Goal: Information Seeking & Learning: Find specific fact

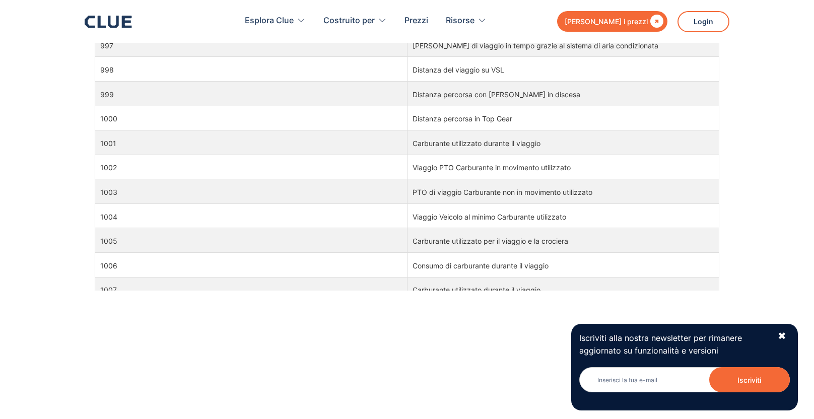
scroll to position [16159, 0]
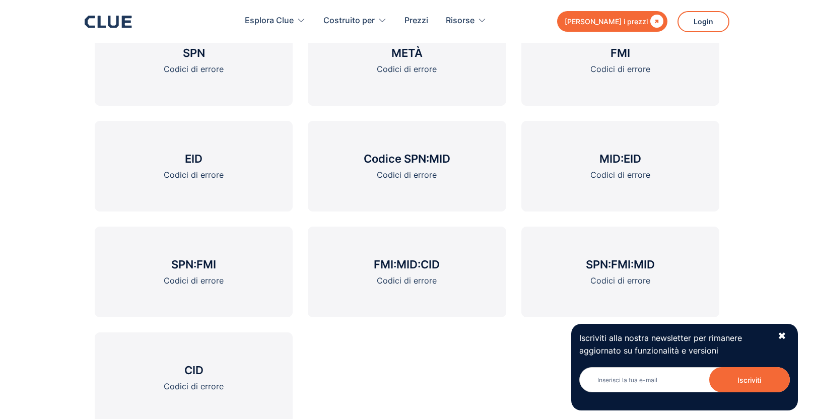
scroll to position [1374, 0]
click at [197, 69] on font "Codici di errore" at bounding box center [194, 68] width 60 height 10
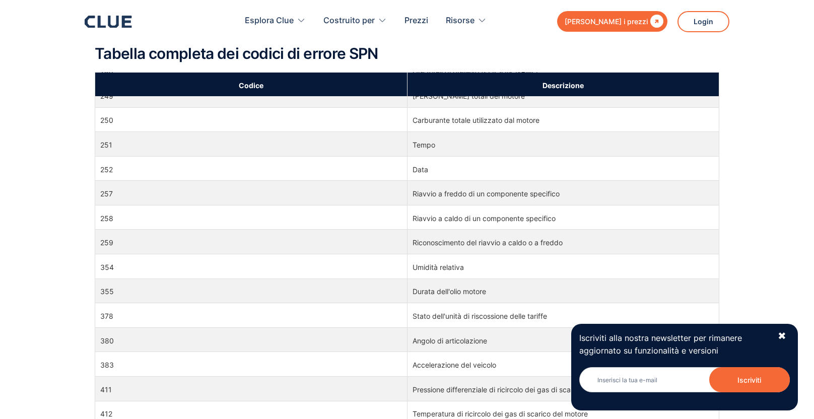
scroll to position [3809, 0]
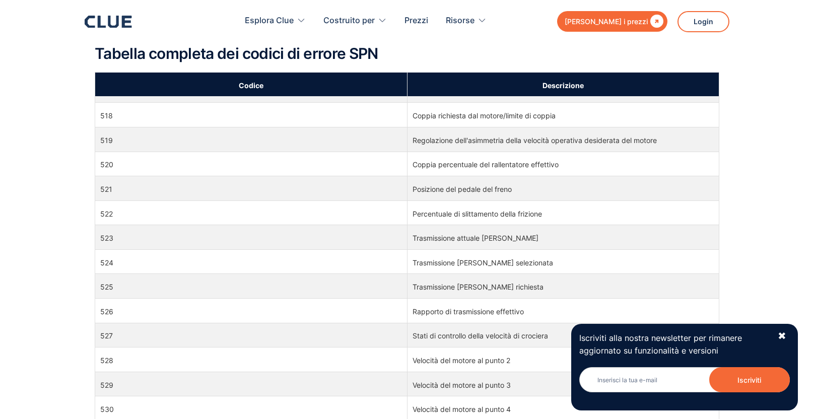
click at [307, 299] on td "526" at bounding box center [251, 311] width 312 height 25
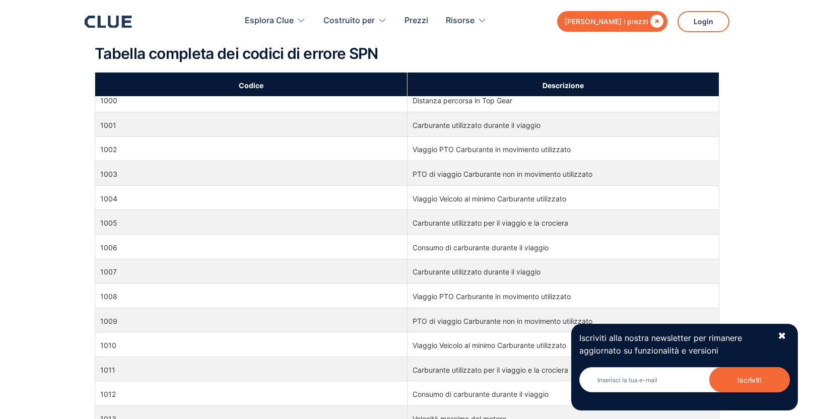
scroll to position [16587, 0]
